Goal: Task Accomplishment & Management: Use online tool/utility

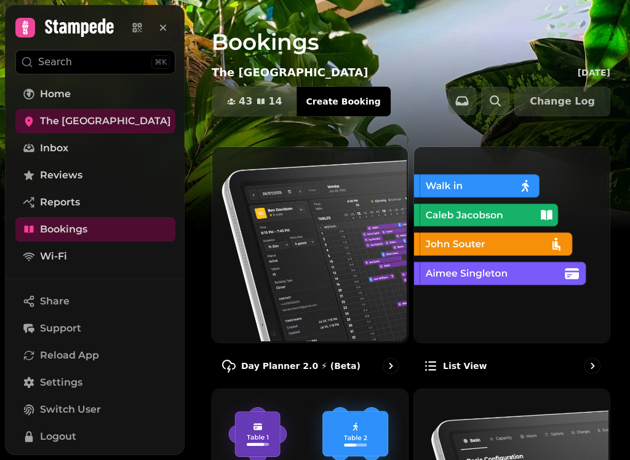
click at [287, 281] on img at bounding box center [309, 244] width 196 height 196
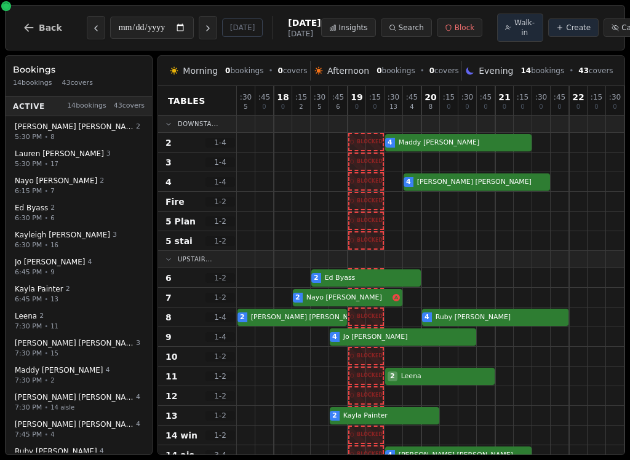
click at [87, 20] on button "Previous day" at bounding box center [96, 27] width 18 height 23
type input "**********"
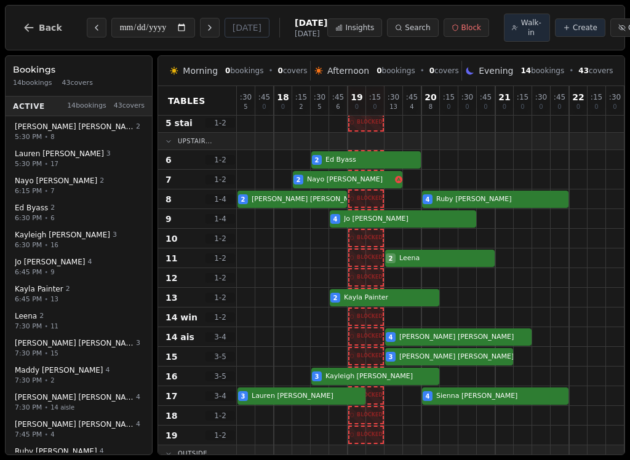
scroll to position [118, 0]
